Goal: Transaction & Acquisition: Purchase product/service

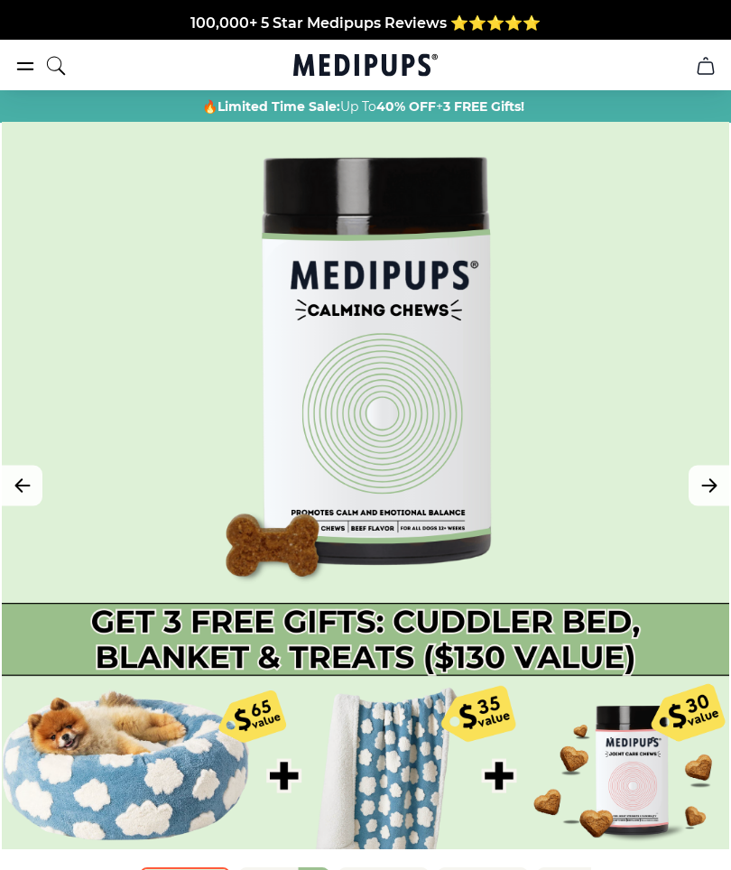
click at [17, 65] on icon "burger-menu" at bounding box center [25, 66] width 22 height 22
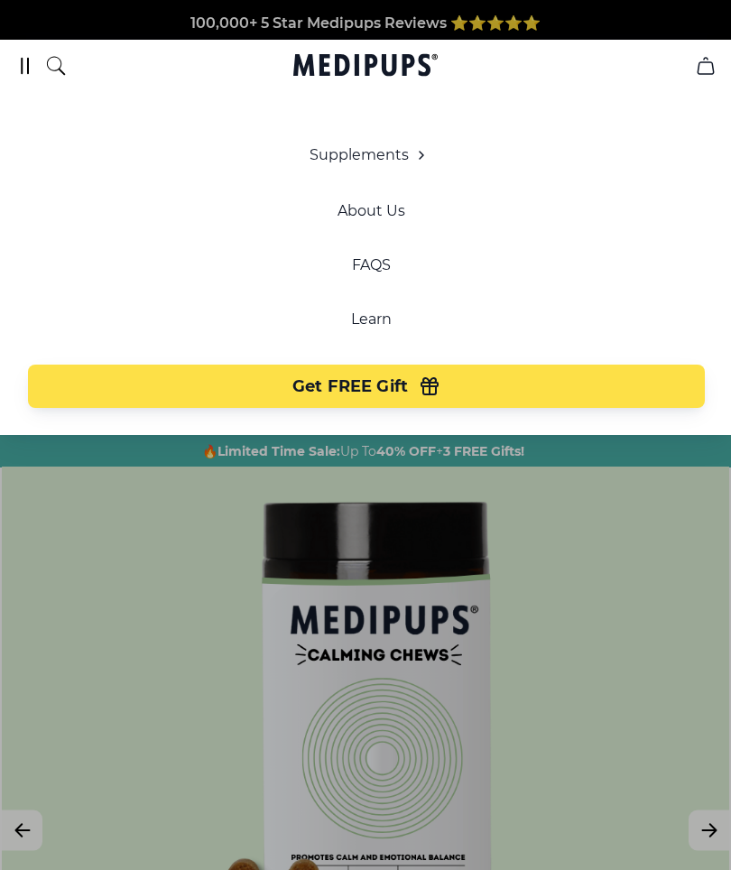
click at [421, 388] on icon "button" at bounding box center [430, 386] width 22 height 22
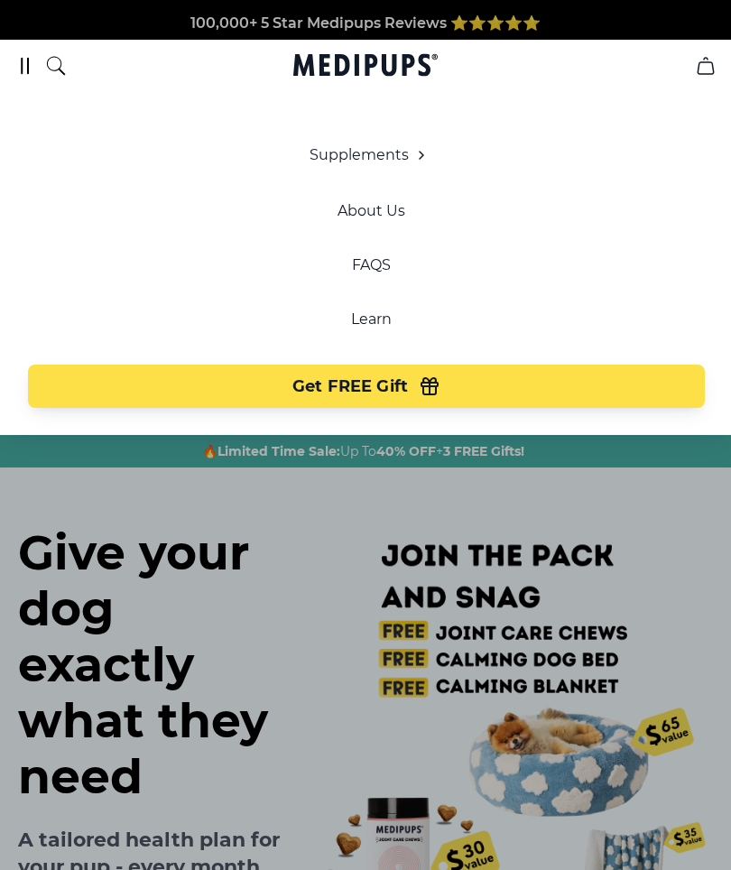
scroll to position [0, 88]
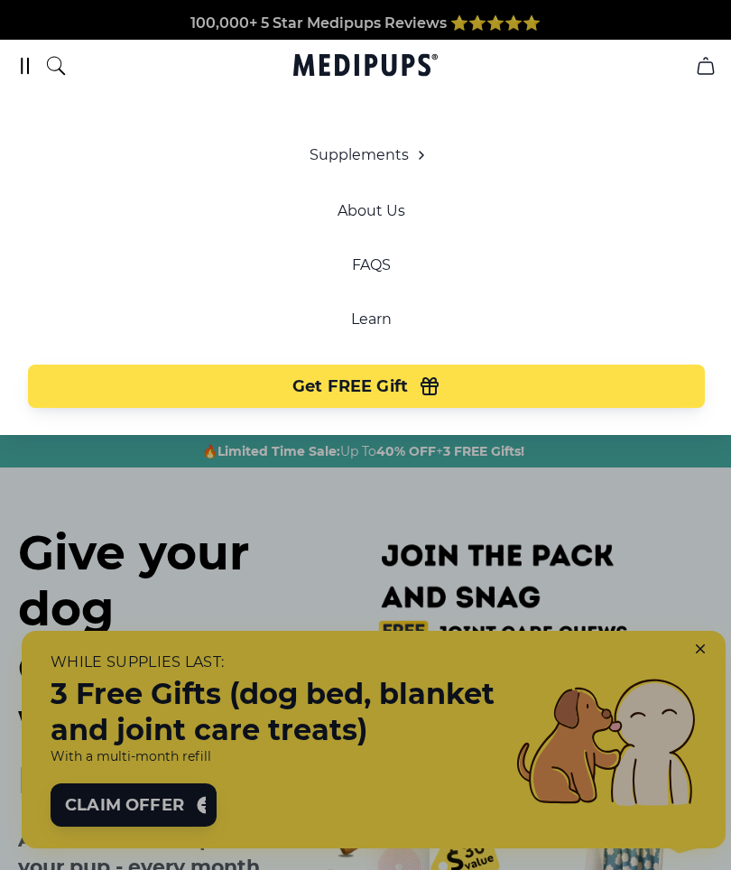
click at [25, 61] on icon "burger-menu" at bounding box center [25, 66] width 22 height 22
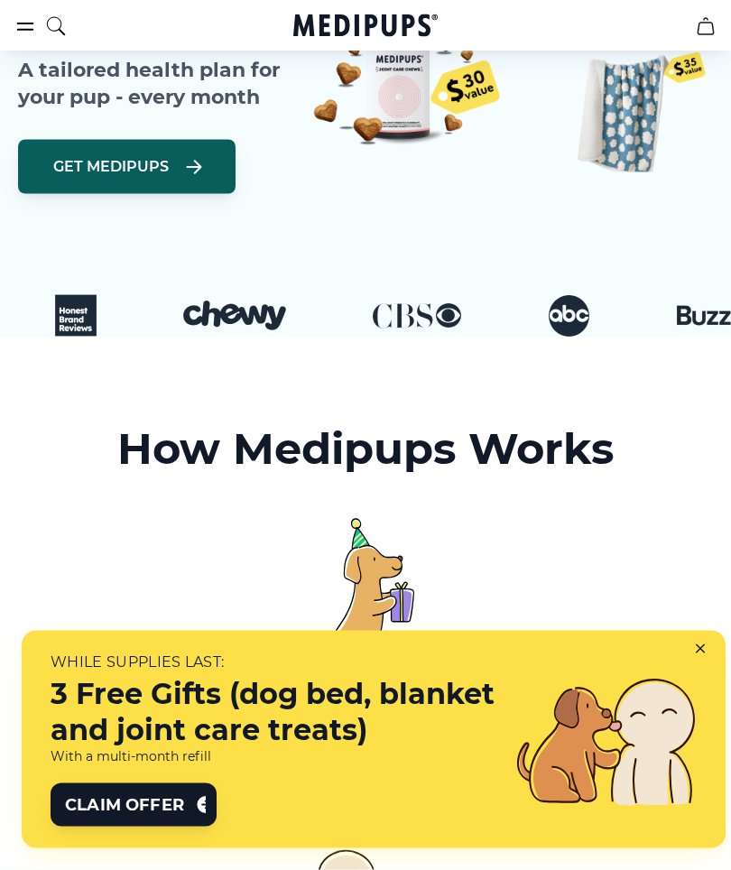
scroll to position [426, 0]
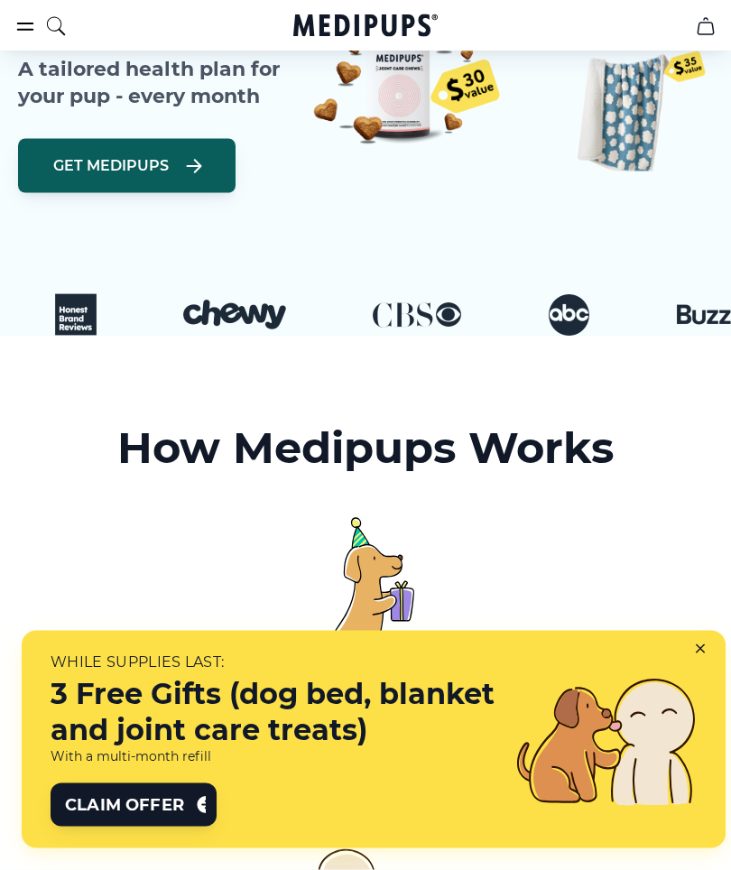
click at [174, 805] on span "Claim Offer" at bounding box center [124, 805] width 119 height 22
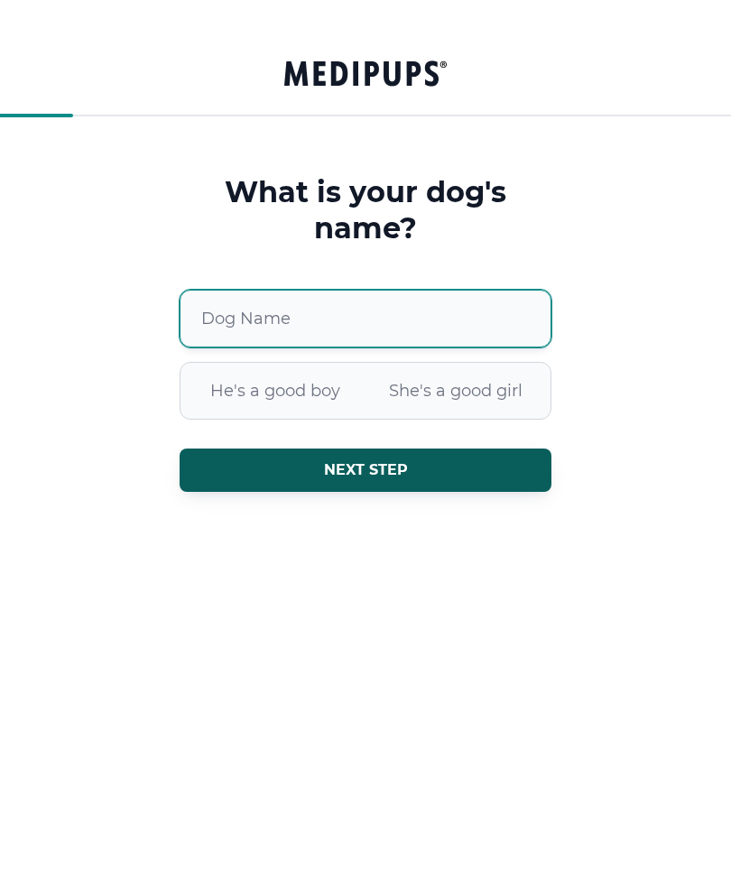
click at [365, 317] on input "Dog Name" at bounding box center [366, 319] width 372 height 58
type input "*****"
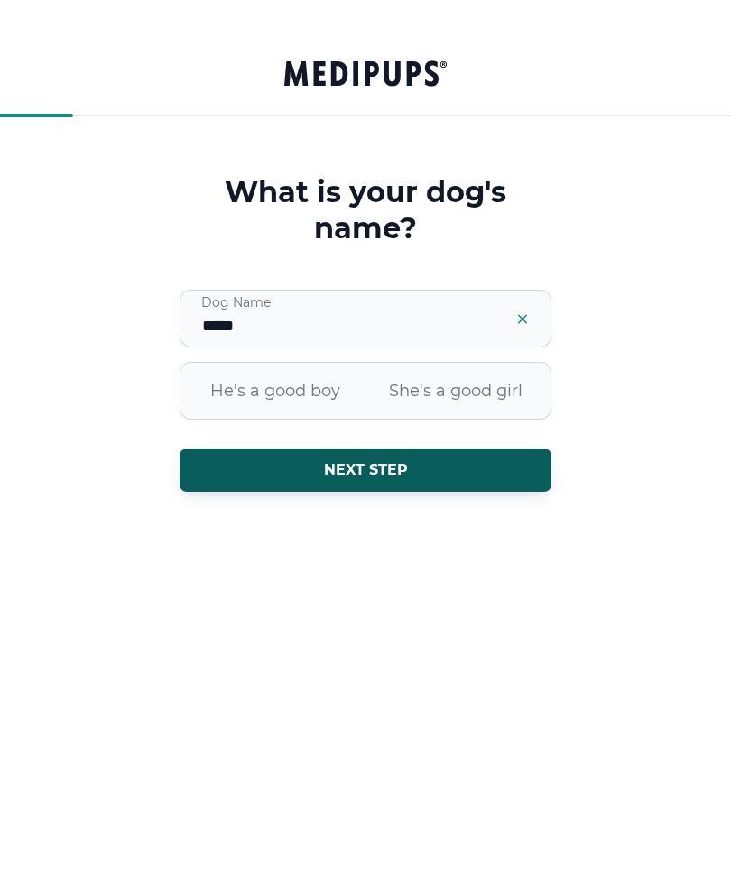
click at [484, 394] on span "She's a good girl" at bounding box center [455, 390] width 180 height 47
click at [423, 474] on button "Next step" at bounding box center [366, 470] width 372 height 43
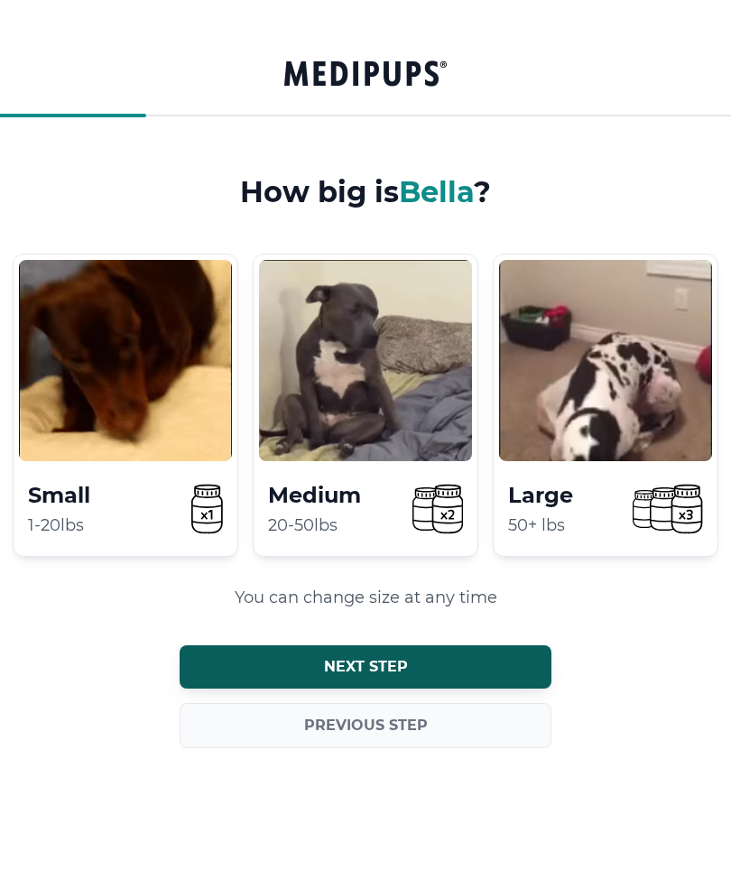
click at [635, 474] on div "Large 50+ lbs" at bounding box center [606, 405] width 226 height 303
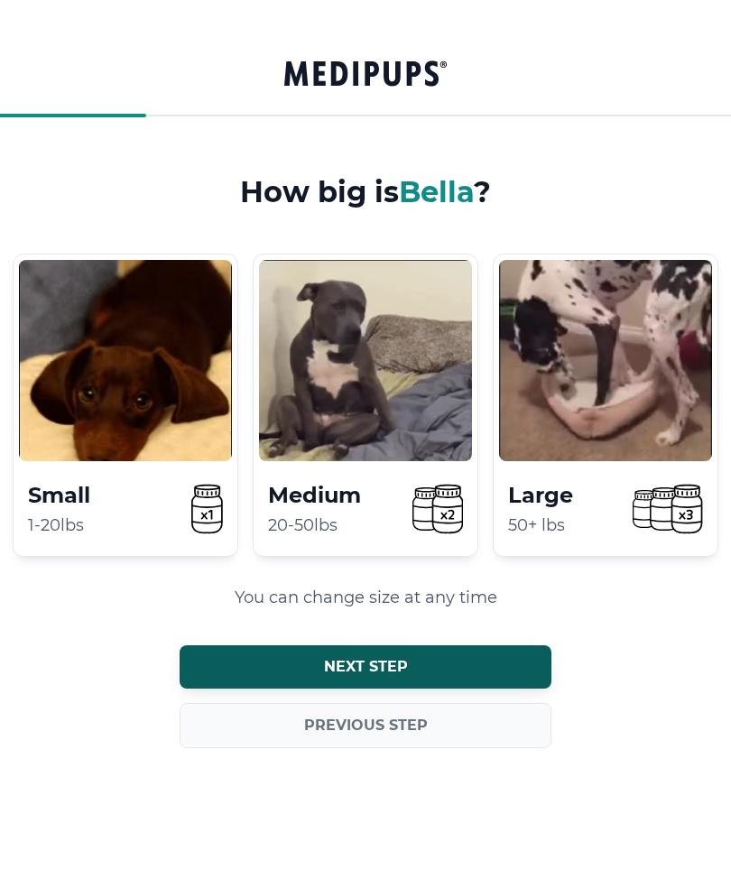
click at [436, 652] on button "Next step" at bounding box center [366, 666] width 372 height 43
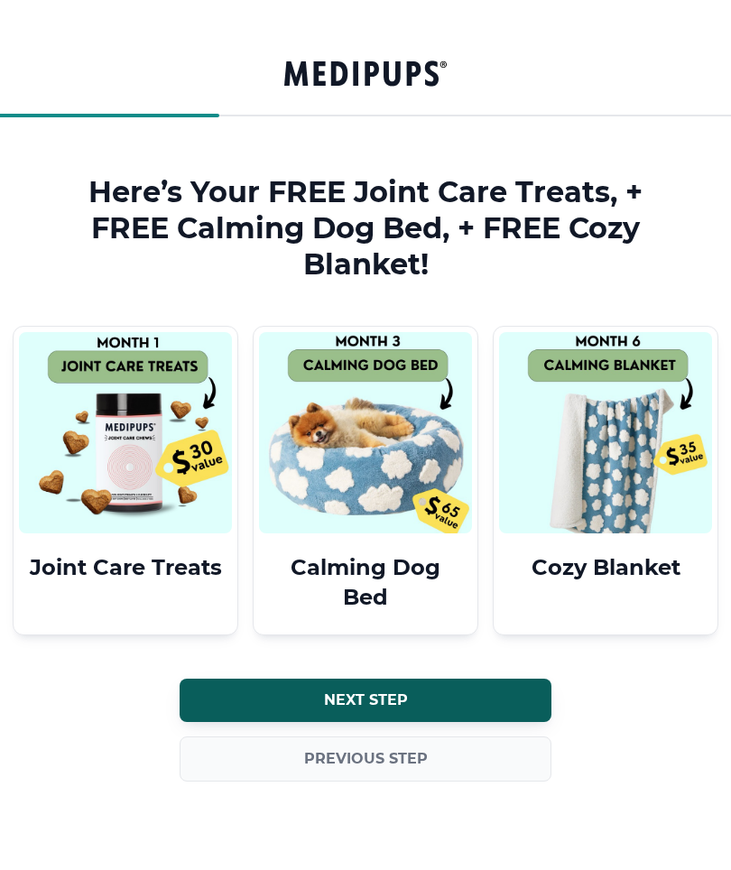
click at [468, 687] on button "Next step" at bounding box center [366, 700] width 372 height 43
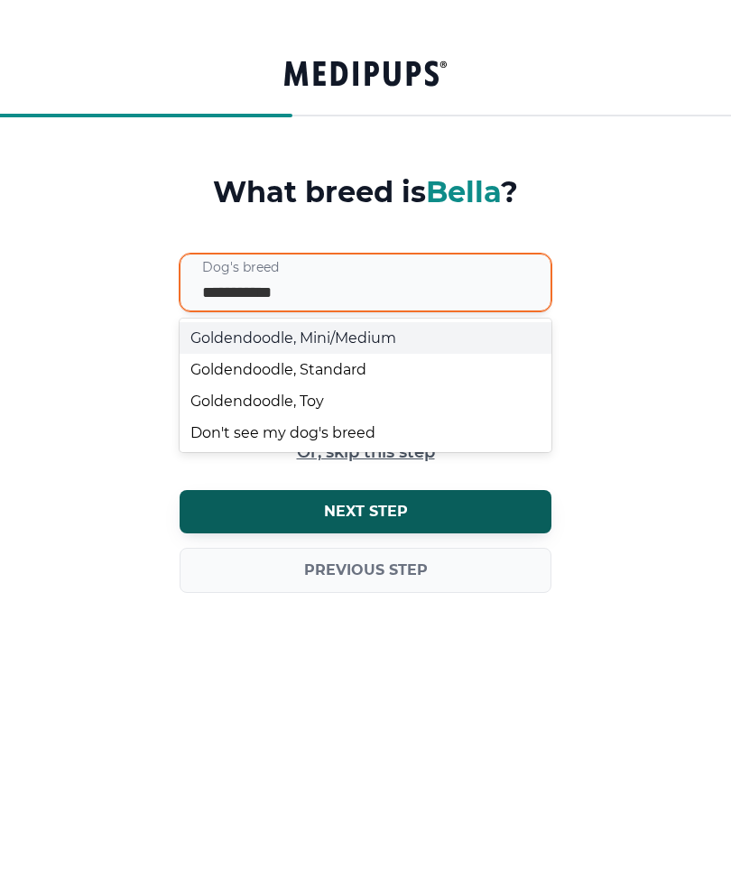
type input "**********"
click at [358, 362] on div "Goldendoodle, Standard" at bounding box center [366, 370] width 372 height 32
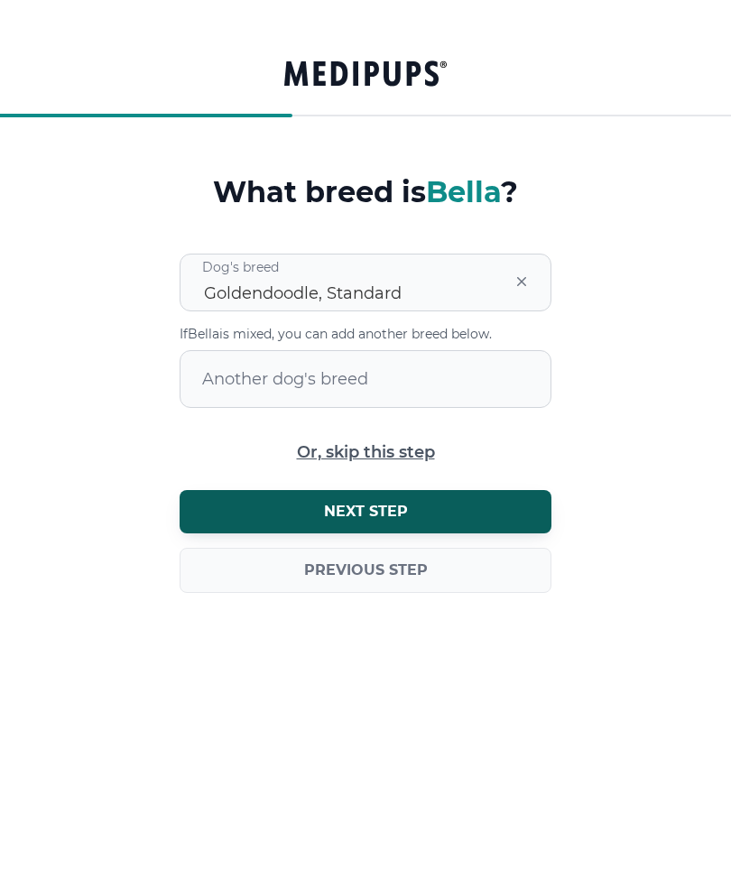
click at [393, 506] on span "Next step" at bounding box center [366, 512] width 84 height 18
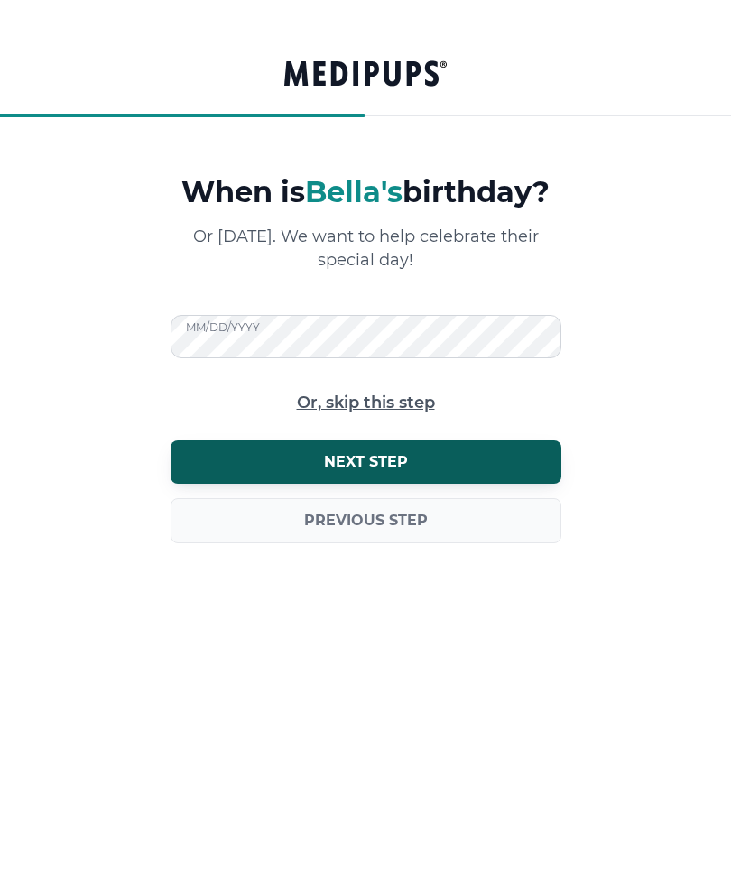
click at [398, 465] on span "Next step" at bounding box center [366, 462] width 84 height 18
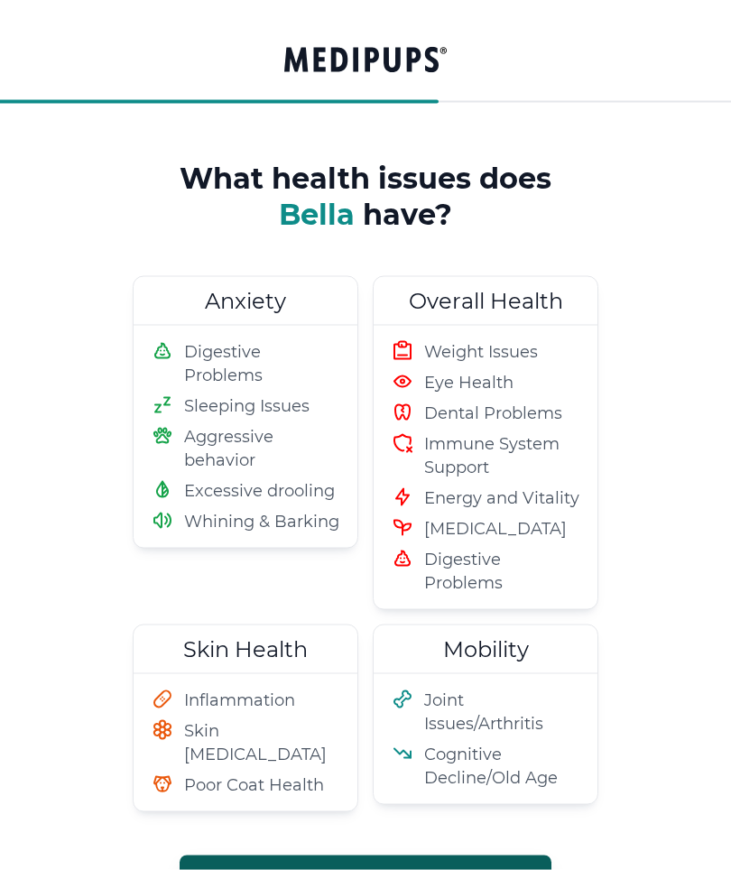
scroll to position [146, 0]
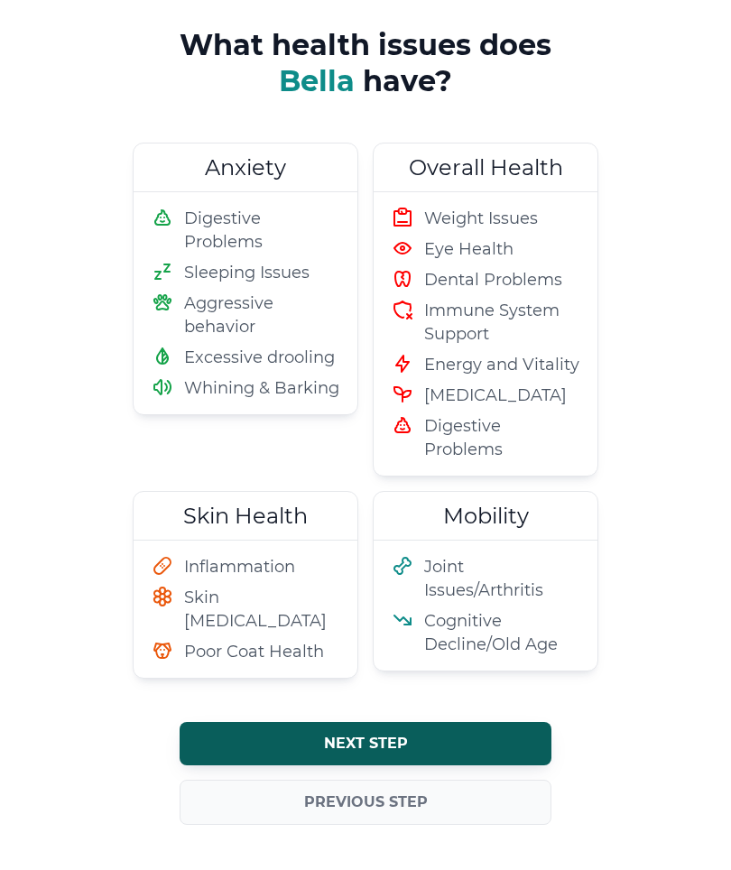
click at [254, 185] on h2 "Anxiety" at bounding box center [246, 168] width 224 height 48
click at [428, 731] on button "Next step" at bounding box center [366, 744] width 372 height 43
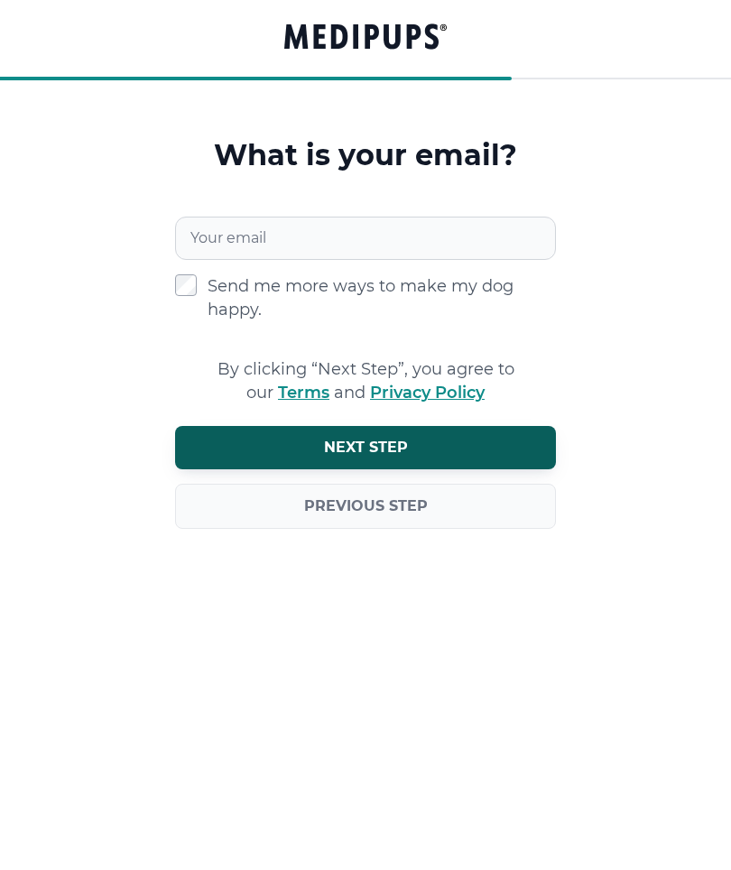
scroll to position [36, 0]
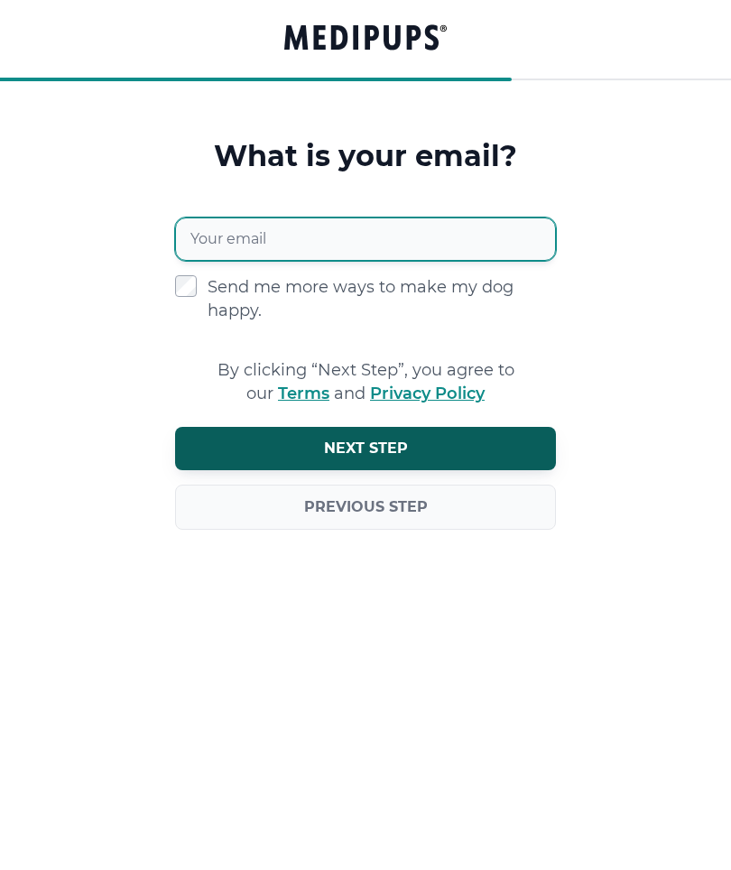
click at [382, 245] on input "Your email" at bounding box center [365, 238] width 381 height 43
type input "**********"
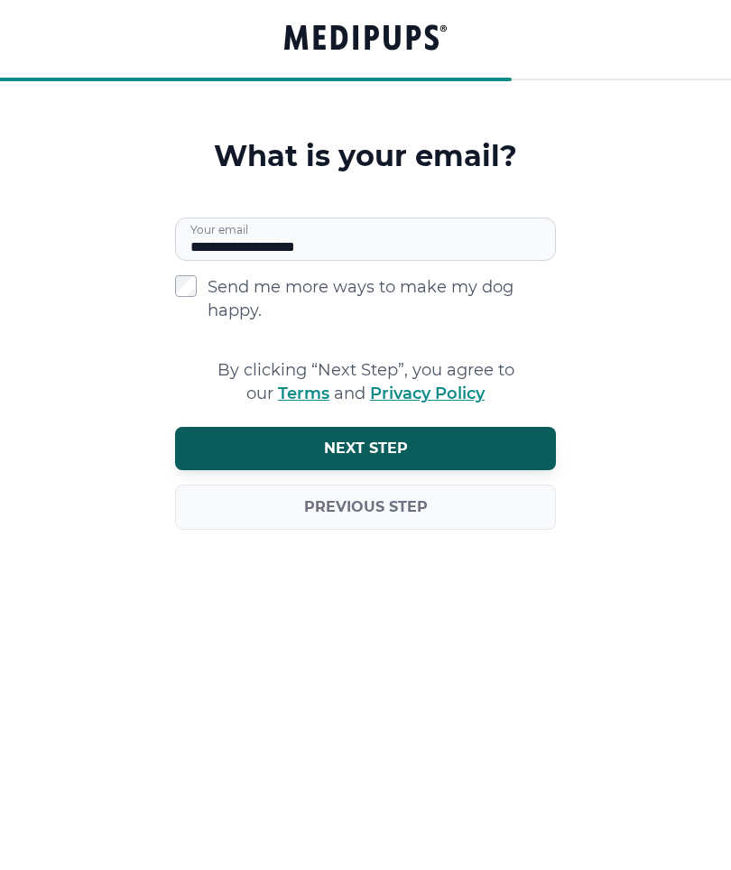
click at [416, 450] on button "Next step" at bounding box center [365, 448] width 381 height 43
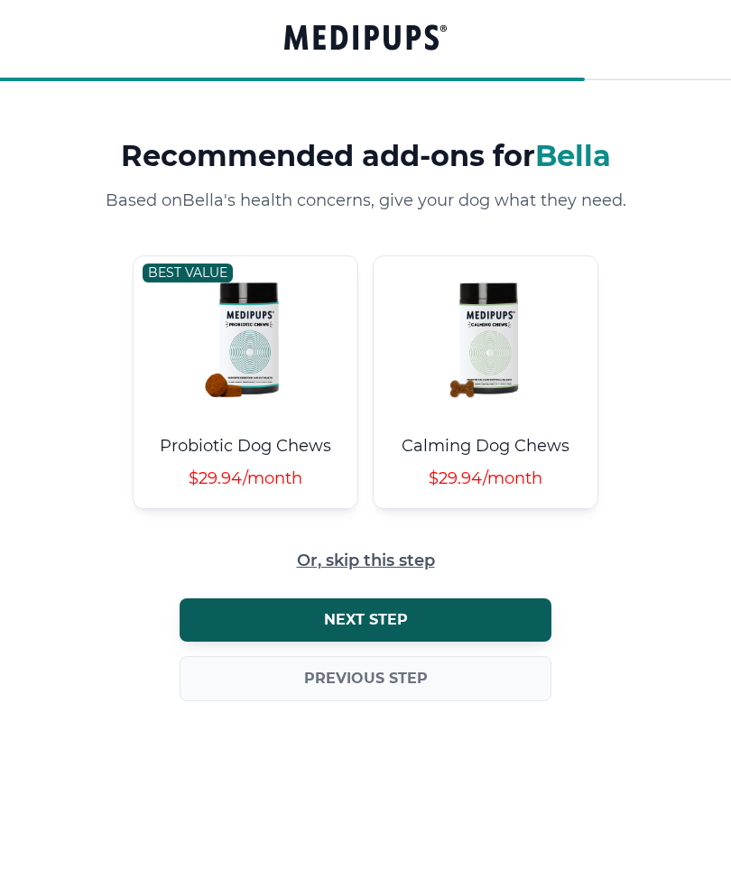
click at [423, 559] on span "Or, skip this step" at bounding box center [366, 560] width 138 height 17
